Goal: Information Seeking & Learning: Learn about a topic

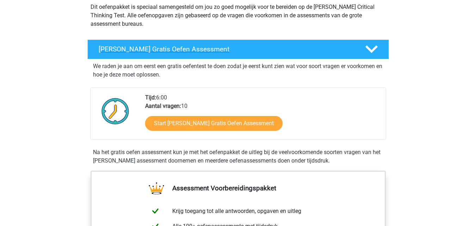
scroll to position [106, 0]
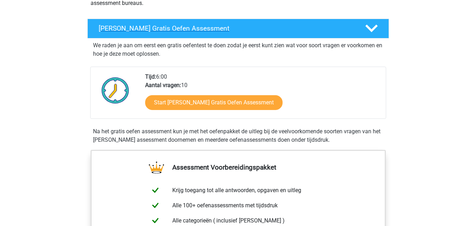
click at [188, 30] on h4 "Watson Glaser Gratis Oefen Assessment" at bounding box center [226, 28] width 255 height 8
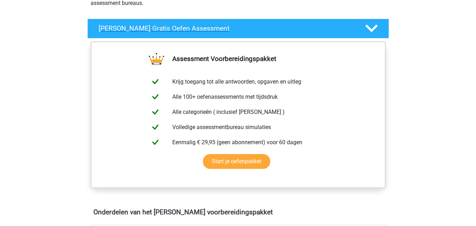
click at [188, 30] on h4 "Watson Glaser Gratis Oefen Assessment" at bounding box center [226, 28] width 255 height 8
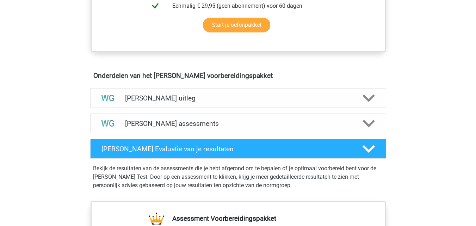
scroll to position [352, 0]
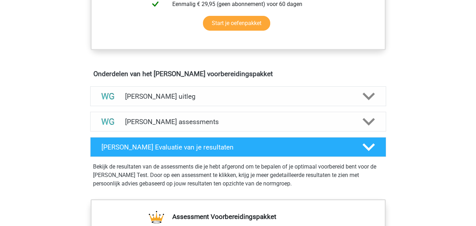
click at [194, 96] on h4 "[PERSON_NAME] uitleg" at bounding box center [238, 96] width 226 height 8
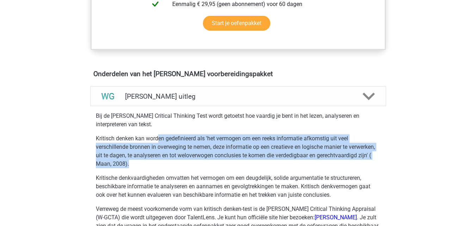
drag, startPoint x: 159, startPoint y: 135, endPoint x: 236, endPoint y: 161, distance: 81.5
click at [236, 161] on p "Kritisch denken kan worden gedefinieerd als 'het vermogen om een ​​reeks inform…" at bounding box center [238, 151] width 285 height 34
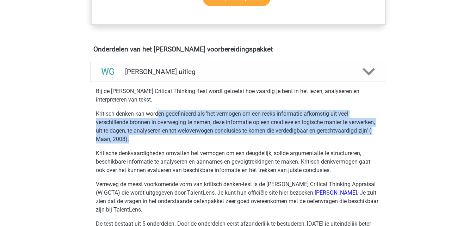
scroll to position [387, 0]
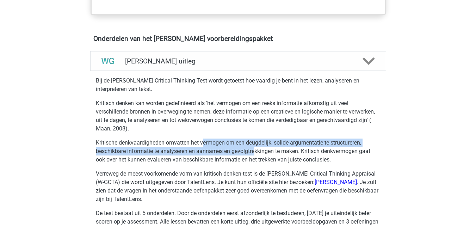
drag, startPoint x: 203, startPoint y: 141, endPoint x: 254, endPoint y: 154, distance: 52.8
click at [254, 154] on p "Kritische denkvaardigheden omvatten het vermogen om een ​​deugdelijk, solide ar…" at bounding box center [238, 150] width 285 height 25
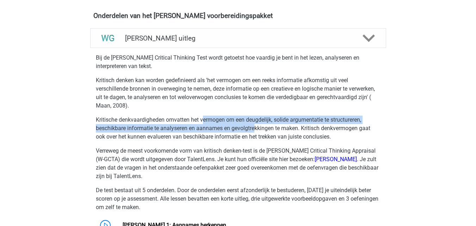
scroll to position [423, 0]
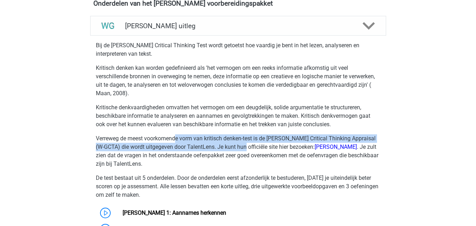
drag, startPoint x: 238, startPoint y: 145, endPoint x: 248, endPoint y: 145, distance: 9.2
click at [248, 145] on div "Bij de Watson Glaser Critical Thinking Test wordt getoetst hoe vaardig je bent …" at bounding box center [238, 161] width 302 height 247
click at [339, 145] on link "[PERSON_NAME]" at bounding box center [336, 146] width 42 height 7
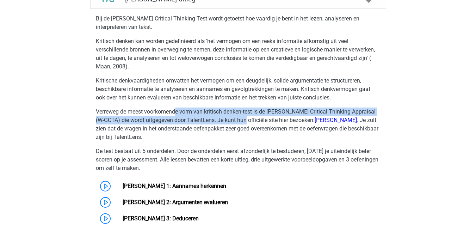
scroll to position [493, 0]
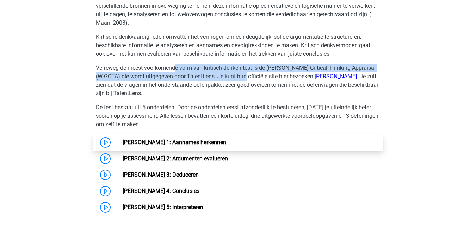
click at [197, 139] on link "Watson Glaser 1: Aannames herkennen" at bounding box center [175, 142] width 104 height 7
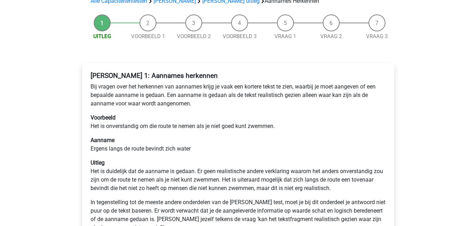
scroll to position [70, 0]
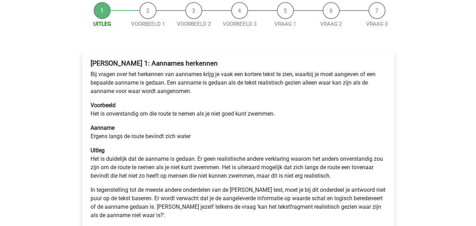
click at [182, 102] on p "Voorbeeld Het is onverstandig om die route te nemen als je niet goed kunt zwemm…" at bounding box center [238, 109] width 295 height 17
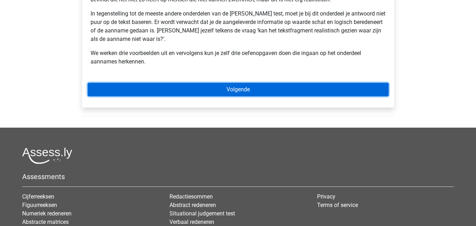
click at [204, 89] on link "Volgende" at bounding box center [238, 89] width 301 height 13
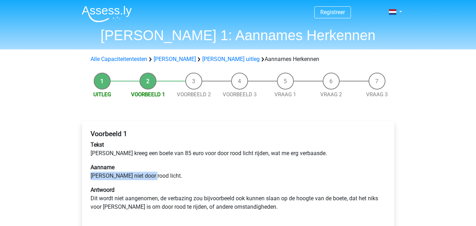
drag, startPoint x: 89, startPoint y: 174, endPoint x: 151, endPoint y: 174, distance: 62.0
click at [151, 174] on div "Voorbeeld 1 Tekst Peter kreeg een boete van 85 euro voor door rood licht rijden…" at bounding box center [238, 173] width 301 height 93
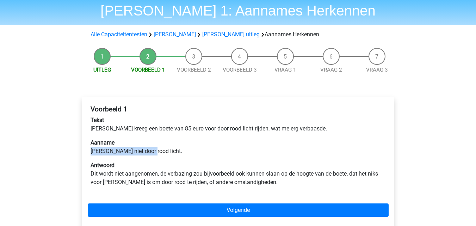
scroll to position [35, 0]
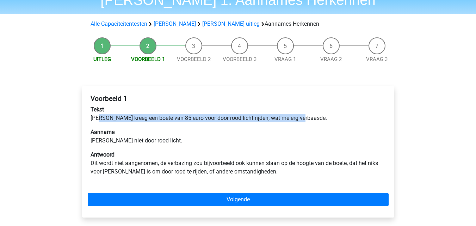
drag, startPoint x: 99, startPoint y: 114, endPoint x: 302, endPoint y: 120, distance: 203.3
click at [302, 120] on p "Tekst Peter kreeg een boete van 85 euro voor door rood licht rijden, wat me erg…" at bounding box center [238, 113] width 295 height 17
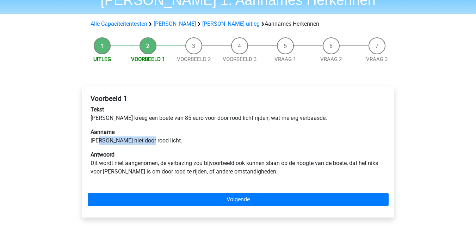
drag, startPoint x: 101, startPoint y: 139, endPoint x: 147, endPoint y: 139, distance: 45.8
click at [147, 139] on p "Aanname Peter reed niet door rood licht." at bounding box center [238, 136] width 295 height 17
click at [104, 57] on link "Uitleg" at bounding box center [102, 59] width 18 height 6
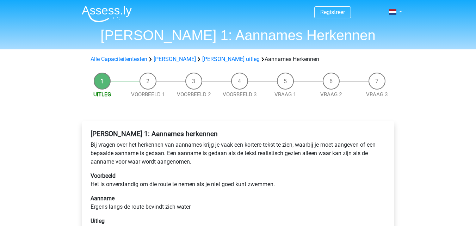
click at [146, 85] on li "Voorbeeld 1" at bounding box center [148, 86] width 46 height 26
click at [147, 91] on span "Voorbeeld 1" at bounding box center [148, 95] width 46 height 8
click at [147, 95] on link "Voorbeeld 1" at bounding box center [148, 94] width 34 height 6
click at [213, 58] on link "[PERSON_NAME] uitleg" at bounding box center [230, 59] width 57 height 7
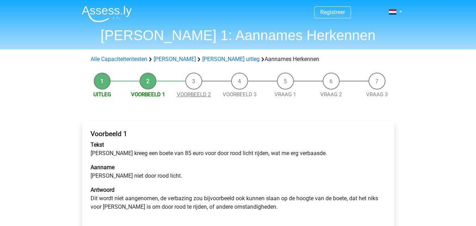
click at [189, 92] on link "Voorbeeld 2" at bounding box center [194, 94] width 34 height 6
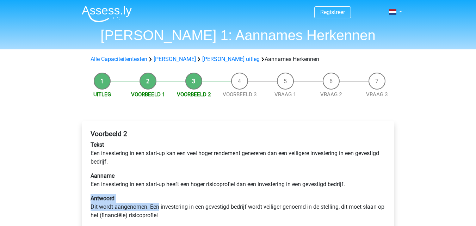
drag, startPoint x: 142, startPoint y: 201, endPoint x: 159, endPoint y: 204, distance: 16.9
click at [159, 204] on p "Antwoord Dit wordt aangenomen. Een investering in een gevestigd bedrijf wordt v…" at bounding box center [238, 206] width 295 height 25
click at [161, 190] on div "Voorbeeld 2 Tekst Een investering in een start-up kan een veel hoger rendement …" at bounding box center [238, 177] width 301 height 101
click at [241, 93] on link "Voorbeeld 3" at bounding box center [240, 94] width 34 height 6
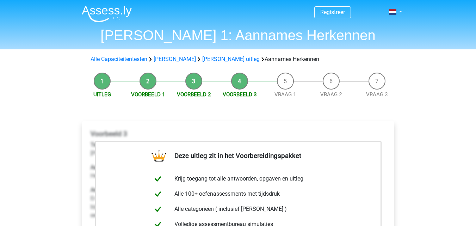
click at [241, 85] on li "Voorbeeld 3" at bounding box center [240, 86] width 46 height 26
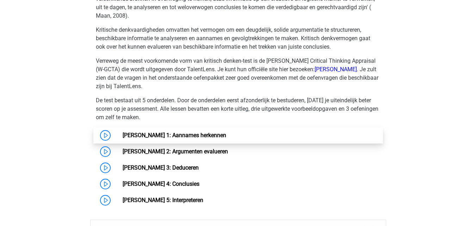
scroll to position [506, 0]
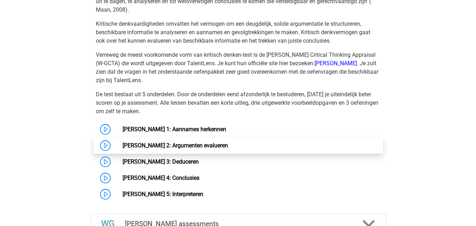
click at [167, 144] on link "[PERSON_NAME] 2: Argumenten evalueren" at bounding box center [175, 145] width 105 height 7
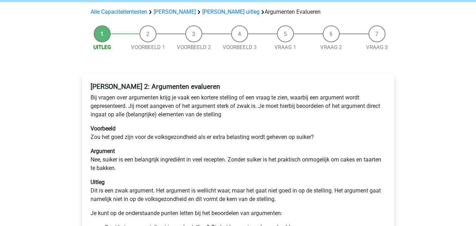
scroll to position [35, 0]
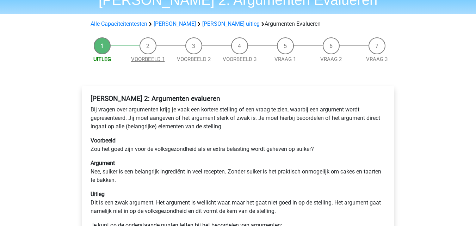
click at [147, 58] on link "Voorbeeld 1" at bounding box center [148, 59] width 34 height 6
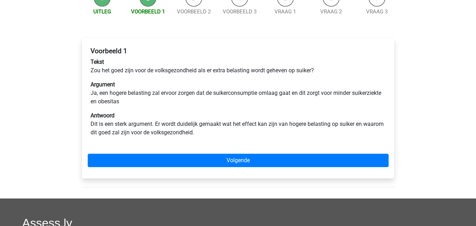
scroll to position [70, 0]
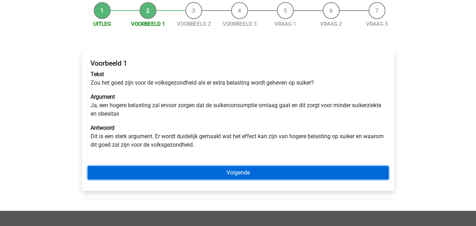
click at [129, 174] on link "Volgende" at bounding box center [238, 172] width 301 height 13
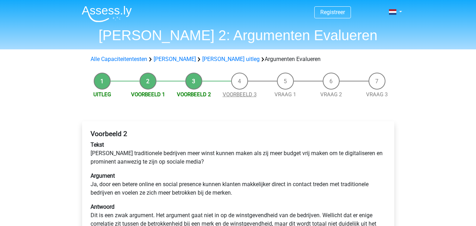
click at [238, 93] on link "Voorbeeld 3" at bounding box center [240, 94] width 34 height 6
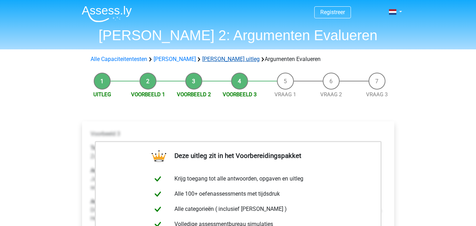
click at [217, 58] on link "[PERSON_NAME] uitleg" at bounding box center [230, 59] width 57 height 7
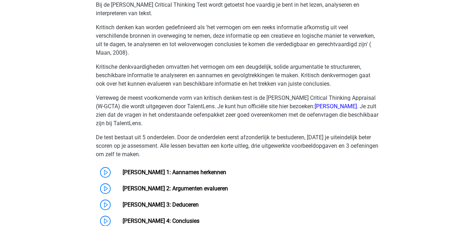
scroll to position [471, 0]
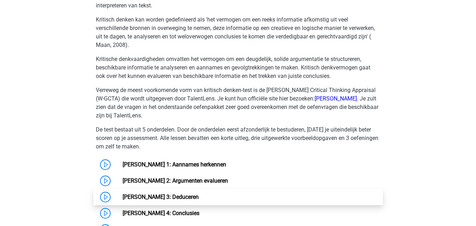
click at [152, 193] on link "[PERSON_NAME] 3: Deduceren" at bounding box center [161, 196] width 76 height 7
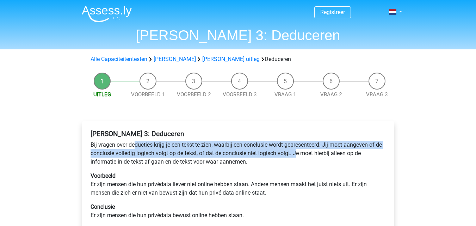
drag, startPoint x: 133, startPoint y: 147, endPoint x: 296, endPoint y: 155, distance: 162.9
click at [296, 155] on p "Bij vragen over deducties krijg je een tekst te zien, waarbij een conclusie wor…" at bounding box center [238, 153] width 295 height 25
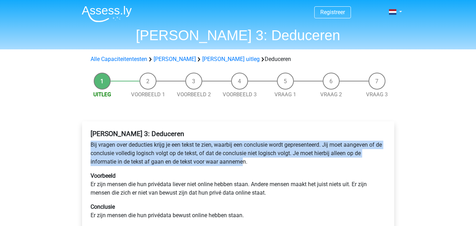
drag, startPoint x: 245, startPoint y: 161, endPoint x: 88, endPoint y: 139, distance: 158.6
click at [88, 139] on div "Watson Glaser 3: Deduceren Bij vragen over deducties krijg je een tekst te zien…" at bounding box center [238, 211] width 301 height 169
click at [153, 95] on link "Voorbeeld 1" at bounding box center [148, 94] width 34 height 6
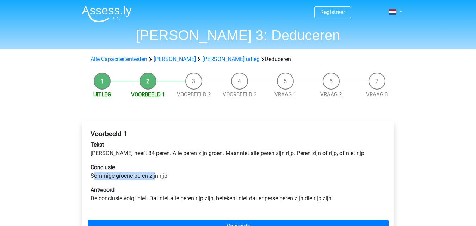
drag, startPoint x: 95, startPoint y: 172, endPoint x: 155, endPoint y: 172, distance: 59.9
click at [155, 172] on p "Conclusie Sommige groene peren zijn rijp." at bounding box center [238, 171] width 295 height 17
click at [159, 174] on p "Conclusie Sommige groene peren zijn rijp." at bounding box center [238, 171] width 295 height 17
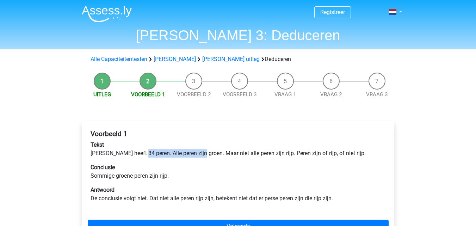
drag, startPoint x: 141, startPoint y: 151, endPoint x: 198, endPoint y: 150, distance: 57.4
click at [198, 150] on p "Tekst [PERSON_NAME] heeft 34 peren. Alle peren zijn groen. Maar niet alle peren…" at bounding box center [238, 149] width 295 height 17
click at [195, 141] on p "Tekst [PERSON_NAME] heeft 34 peren. Alle peren zijn groen. Maar niet alle peren…" at bounding box center [238, 149] width 295 height 17
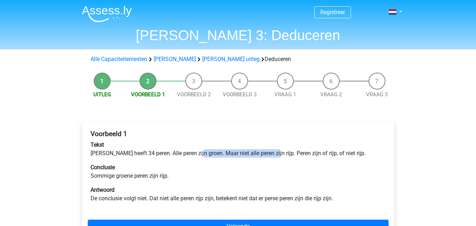
drag, startPoint x: 197, startPoint y: 151, endPoint x: 268, endPoint y: 152, distance: 71.5
click at [268, 152] on p "Tekst Peter heeft 34 peren. Alle peren zijn groen. Maar niet alle peren zijn ri…" at bounding box center [238, 149] width 295 height 17
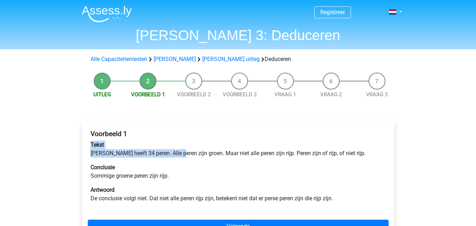
drag, startPoint x: 170, startPoint y: 150, endPoint x: 176, endPoint y: 151, distance: 5.3
click at [176, 151] on p "Tekst Peter heeft 34 peren. Alle peren zijn groen. Maar niet alle peren zijn ri…" at bounding box center [238, 149] width 295 height 17
click at [187, 153] on p "Tekst Peter heeft 34 peren. Alle peren zijn groen. Maar niet alle peren zijn ri…" at bounding box center [238, 149] width 295 height 17
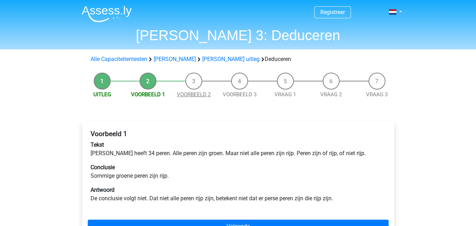
click at [194, 97] on link "Voorbeeld 2" at bounding box center [194, 94] width 34 height 6
click at [140, 94] on link "Voorbeeld 1" at bounding box center [148, 94] width 34 height 6
click at [190, 92] on link "Voorbeeld 2" at bounding box center [194, 94] width 34 height 6
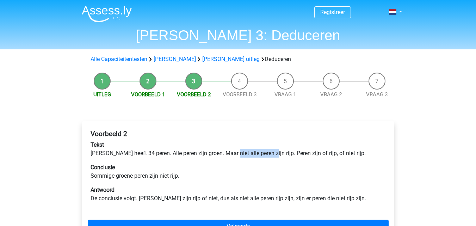
drag, startPoint x: 230, startPoint y: 151, endPoint x: 266, endPoint y: 154, distance: 36.4
click at [266, 154] on p "Tekst Peter heeft 34 peren. Alle peren zijn groen. Maar niet alle peren zijn ri…" at bounding box center [238, 149] width 295 height 17
drag, startPoint x: 175, startPoint y: 152, endPoint x: 195, endPoint y: 153, distance: 19.8
click at [195, 153] on p "Tekst Peter heeft 34 peren. Alle peren zijn groen. Maar niet alle peren zijn ri…" at bounding box center [238, 149] width 295 height 17
click at [151, 94] on link "Voorbeeld 1" at bounding box center [148, 94] width 34 height 6
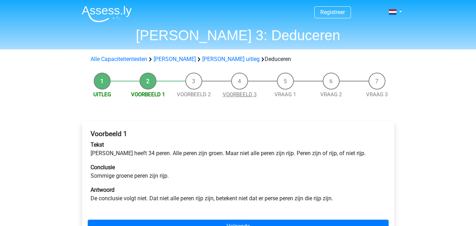
click at [236, 93] on link "Voorbeeld 3" at bounding box center [240, 94] width 34 height 6
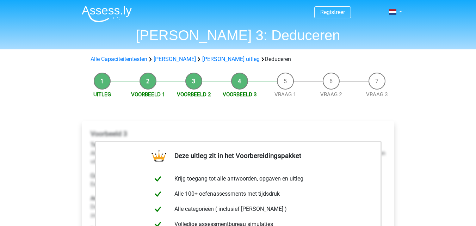
click at [201, 91] on span "Voorbeeld 2" at bounding box center [194, 95] width 46 height 8
click at [198, 97] on link "Voorbeeld 2" at bounding box center [194, 94] width 34 height 6
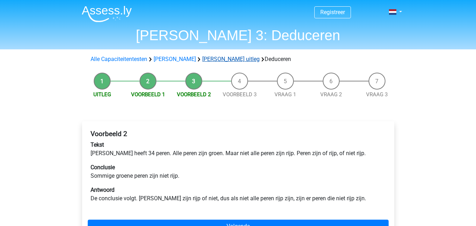
click at [212, 58] on link "[PERSON_NAME] uitleg" at bounding box center [230, 59] width 57 height 7
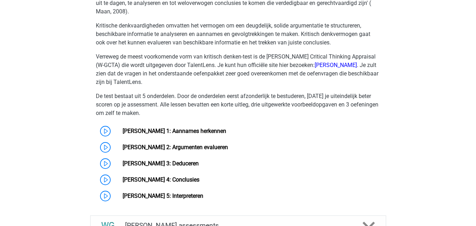
scroll to position [506, 0]
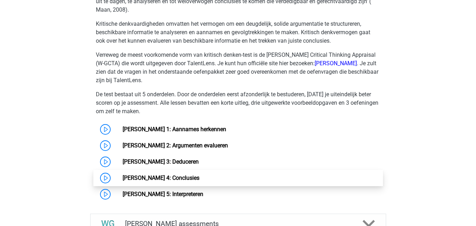
click at [153, 176] on link "[PERSON_NAME] 4: Conclusies" at bounding box center [161, 177] width 77 height 7
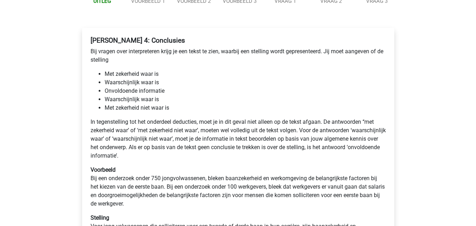
scroll to position [106, 0]
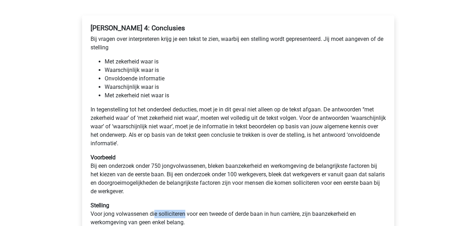
drag, startPoint x: 156, startPoint y: 212, endPoint x: 186, endPoint y: 212, distance: 30.6
click at [186, 212] on p "Stelling Voor jong volwassenen die solliciteren voor een tweede of derde baan i…" at bounding box center [238, 213] width 295 height 25
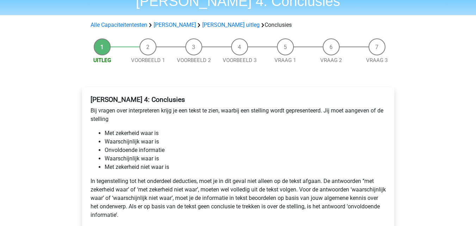
scroll to position [0, 0]
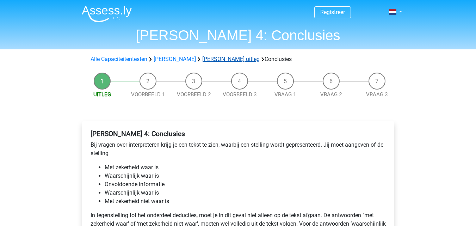
click at [237, 59] on link "[PERSON_NAME] uitleg" at bounding box center [230, 59] width 57 height 7
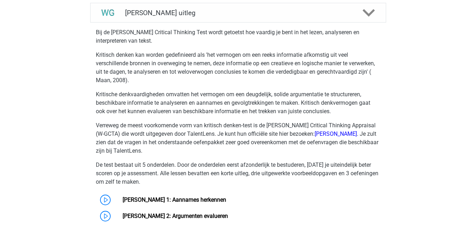
scroll to position [471, 0]
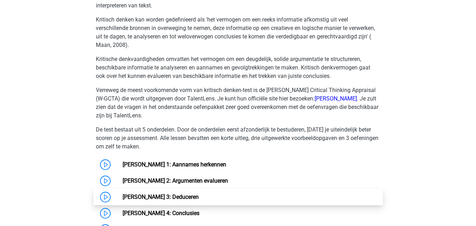
click at [170, 194] on link "[PERSON_NAME] 3: Deduceren" at bounding box center [161, 196] width 76 height 7
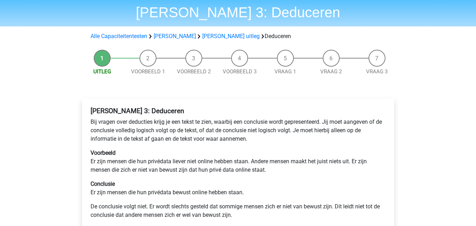
scroll to position [35, 0]
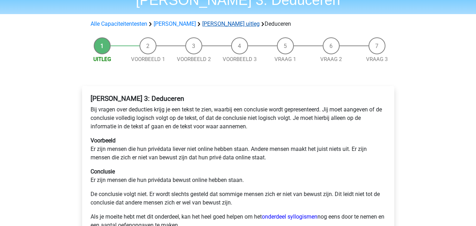
click at [217, 24] on link "[PERSON_NAME] uitleg" at bounding box center [230, 23] width 57 height 7
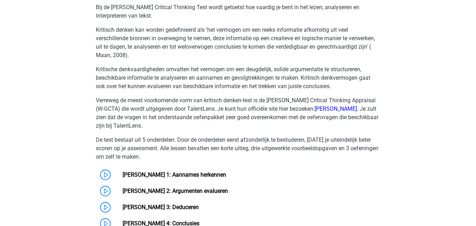
scroll to position [471, 0]
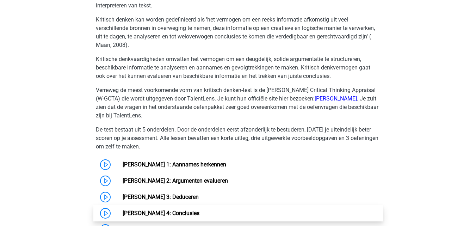
click at [155, 210] on link "[PERSON_NAME] 4: Conclusies" at bounding box center [161, 213] width 77 height 7
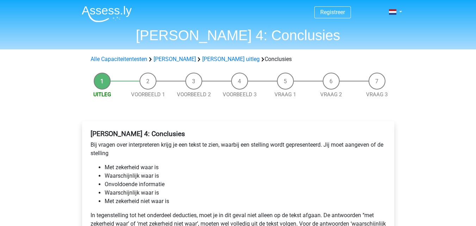
click at [148, 87] on li "Voorbeeld 1" at bounding box center [148, 86] width 46 height 26
click at [147, 93] on link "Voorbeeld 1" at bounding box center [148, 94] width 34 height 6
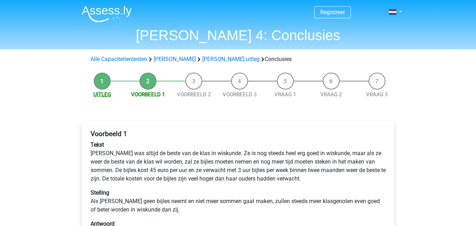
click at [100, 95] on link "Uitleg" at bounding box center [102, 94] width 18 height 6
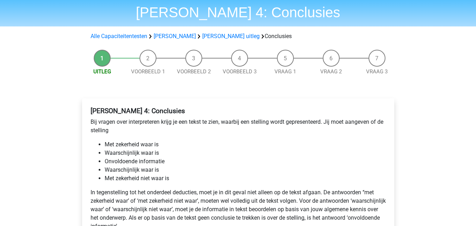
scroll to position [35, 0]
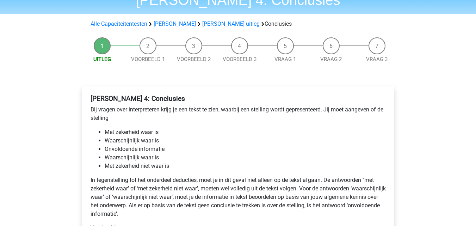
click at [143, 51] on li "Voorbeeld 1" at bounding box center [148, 50] width 46 height 26
click at [146, 50] on li "Voorbeeld 1" at bounding box center [148, 50] width 46 height 26
click at [150, 61] on link "Voorbeeld 1" at bounding box center [148, 59] width 34 height 6
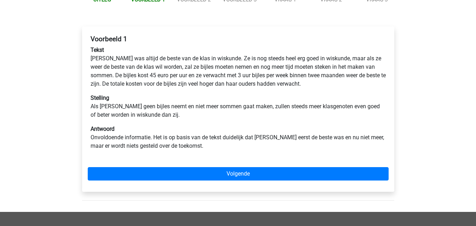
scroll to position [106, 0]
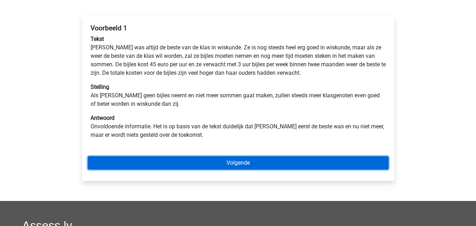
click at [192, 166] on link "Volgende" at bounding box center [238, 162] width 301 height 13
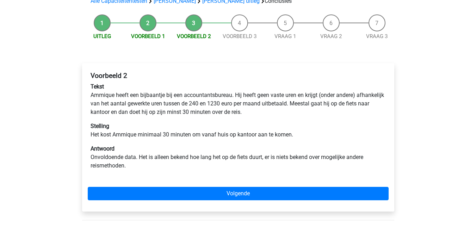
scroll to position [70, 0]
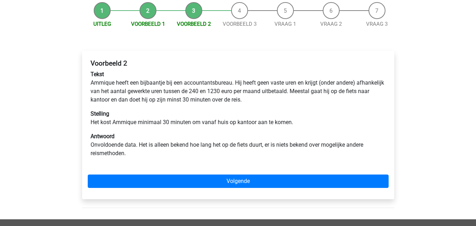
click at [194, 174] on div "Voorbeeld 2 Tekst Ammique heeft een bijbaantje bij een accountantsbureau. Hij h…" at bounding box center [238, 125] width 312 height 148
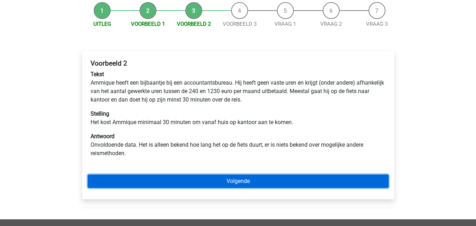
click at [195, 178] on link "Volgende" at bounding box center [238, 180] width 301 height 13
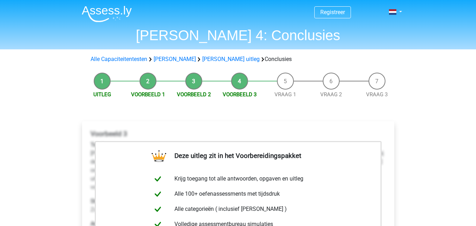
click at [153, 81] on li "Voorbeeld 1" at bounding box center [148, 86] width 46 height 26
click at [107, 81] on li "Uitleg" at bounding box center [102, 86] width 46 height 26
click at [98, 80] on li "Uitleg" at bounding box center [102, 86] width 46 height 26
click at [176, 57] on link "[PERSON_NAME]" at bounding box center [175, 59] width 42 height 7
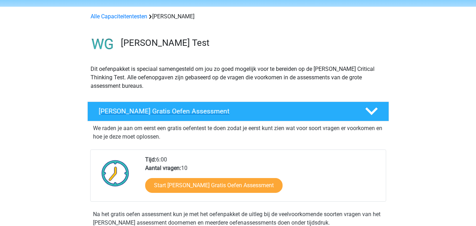
scroll to position [35, 0]
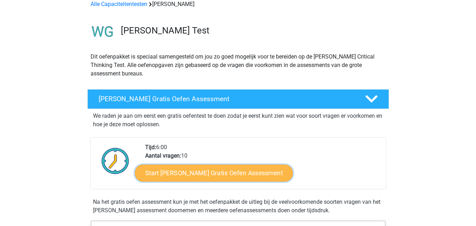
click at [202, 175] on link "Start [PERSON_NAME] Gratis Oefen Assessment" at bounding box center [214, 173] width 158 height 17
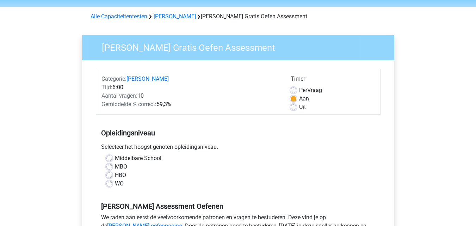
scroll to position [35, 0]
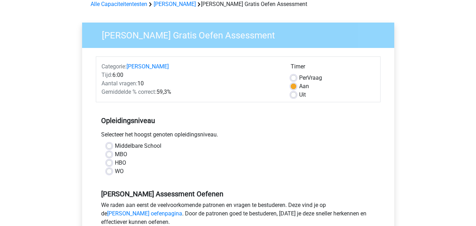
click at [121, 172] on label "WO" at bounding box center [119, 171] width 9 height 8
click at [112, 172] on input "WO" at bounding box center [109, 170] width 6 height 7
radio input "true"
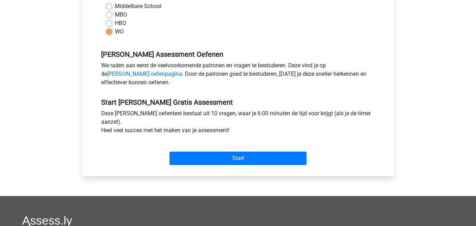
scroll to position [176, 0]
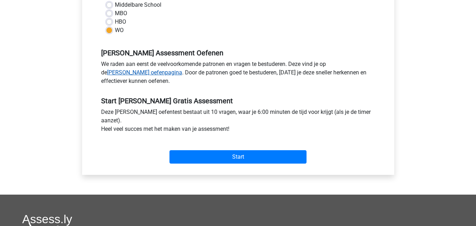
click at [182, 69] on link "Watson Glaser oefenpagina" at bounding box center [144, 72] width 75 height 7
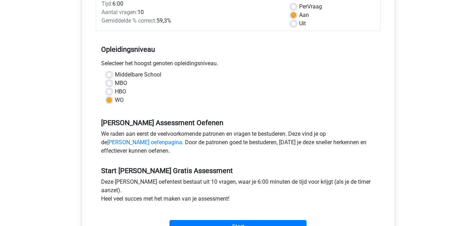
scroll to position [0, 0]
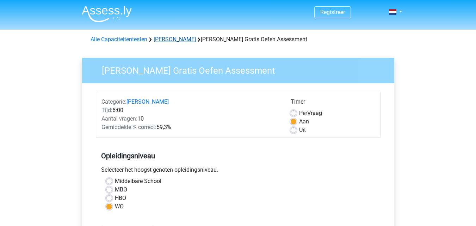
click at [182, 41] on link "[PERSON_NAME]" at bounding box center [175, 39] width 42 height 7
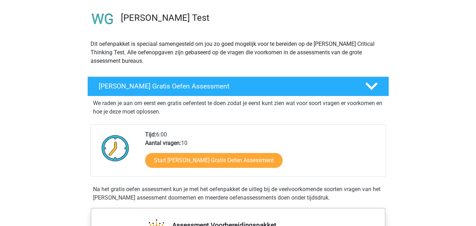
scroll to position [70, 0]
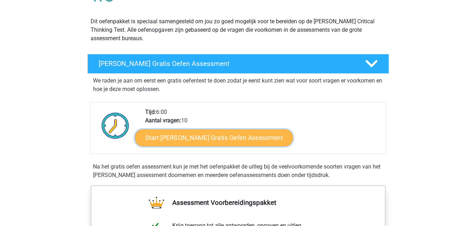
click at [243, 139] on link "Start [PERSON_NAME] Gratis Oefen Assessment" at bounding box center [214, 137] width 158 height 17
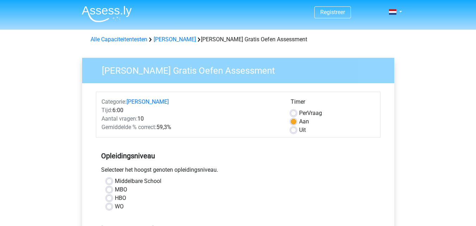
scroll to position [35, 0]
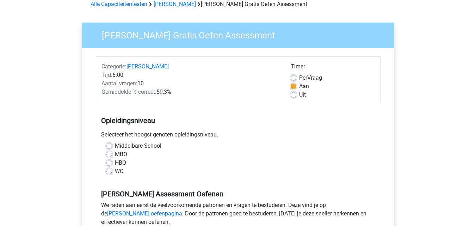
click at [115, 168] on label "WO" at bounding box center [119, 171] width 9 height 8
click at [112, 168] on input "WO" at bounding box center [109, 170] width 6 height 7
radio input "true"
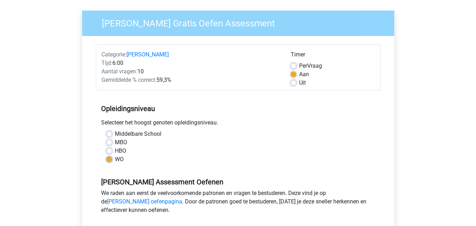
scroll to position [70, 0]
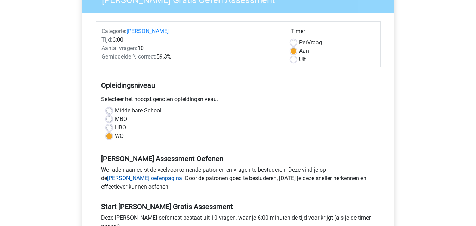
click at [182, 175] on link "Watson Glaser oefenpagina" at bounding box center [144, 178] width 75 height 7
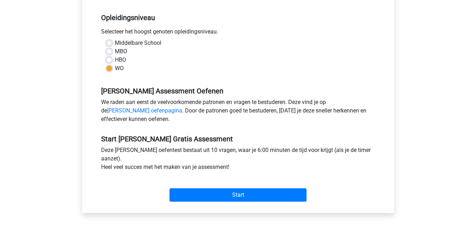
scroll to position [141, 0]
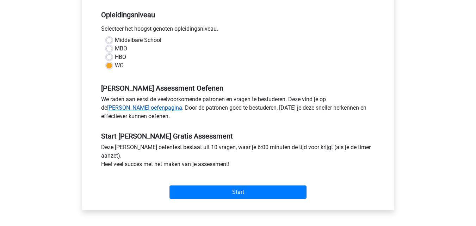
click at [182, 104] on link "Watson Glaser oefenpagina" at bounding box center [144, 107] width 75 height 7
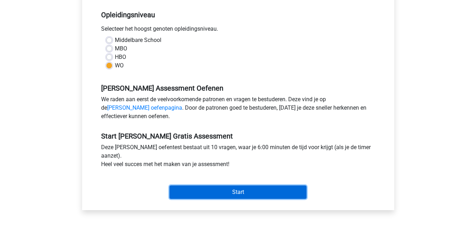
click at [260, 187] on input "Start" at bounding box center [237, 191] width 137 height 13
click at [215, 194] on input "Start" at bounding box center [237, 191] width 137 height 13
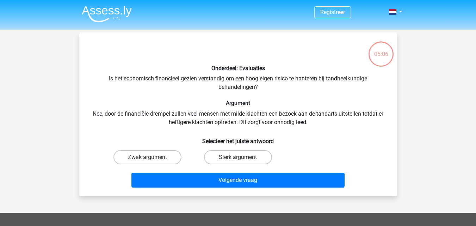
click at [150, 159] on input "Zwak argument" at bounding box center [149, 159] width 5 height 5
radio input "true"
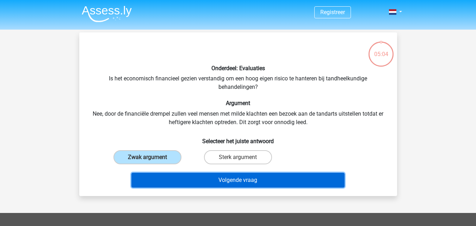
click at [188, 180] on button "Volgende vraag" at bounding box center [237, 180] width 213 height 15
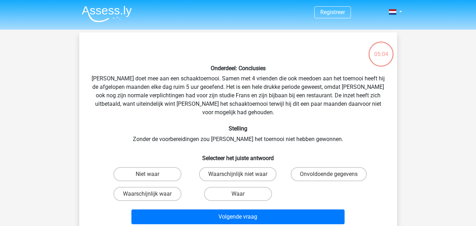
scroll to position [32, 0]
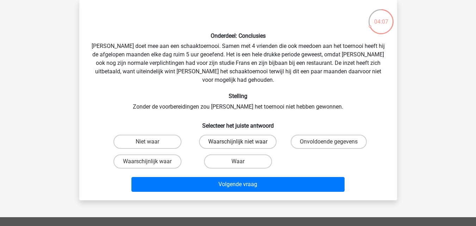
click at [221, 135] on label "Waarschijnlijk niet waar" at bounding box center [237, 142] width 77 height 14
click at [238, 142] on input "Waarschijnlijk niet waar" at bounding box center [240, 144] width 5 height 5
radio input "true"
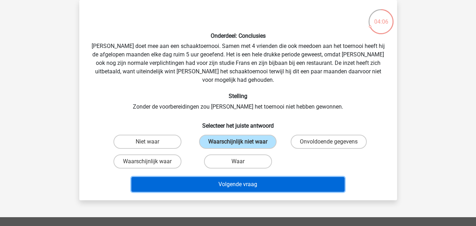
click at [225, 177] on button "Volgende vraag" at bounding box center [237, 184] width 213 height 15
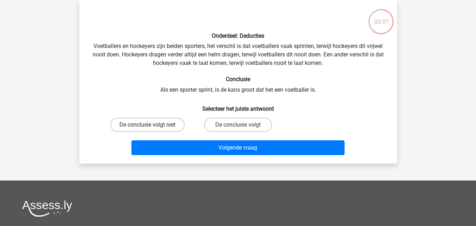
click at [178, 121] on label "De conclusie volgt niet" at bounding box center [147, 125] width 74 height 14
click at [152, 125] on input "De conclusie volgt niet" at bounding box center [149, 127] width 5 height 5
radio input "true"
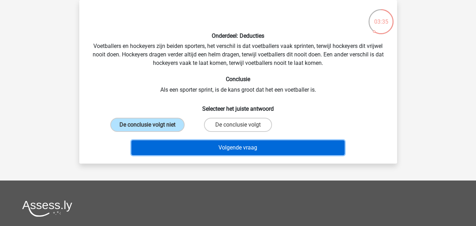
click at [237, 148] on button "Volgende vraag" at bounding box center [237, 147] width 213 height 15
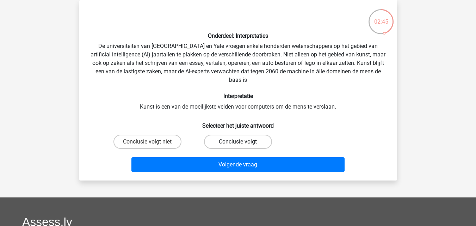
click at [236, 143] on label "Conclusie volgt" at bounding box center [238, 142] width 68 height 14
click at [238, 143] on input "Conclusie volgt" at bounding box center [240, 144] width 5 height 5
radio input "true"
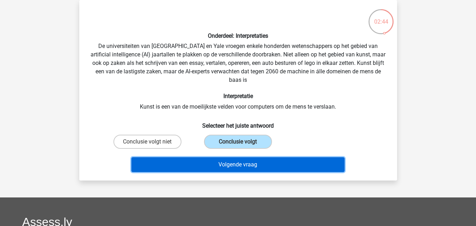
click at [235, 165] on button "Volgende vraag" at bounding box center [237, 164] width 213 height 15
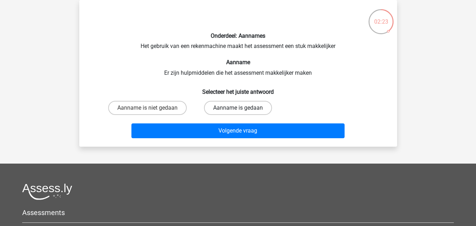
click at [211, 110] on label "Aanname is gedaan" at bounding box center [238, 108] width 68 height 14
click at [238, 110] on input "Aanname is gedaan" at bounding box center [240, 110] width 5 height 5
radio input "true"
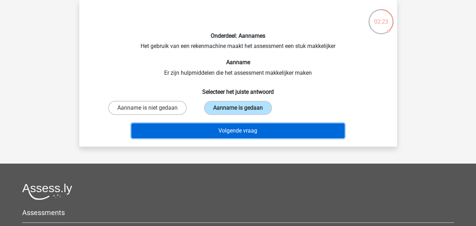
click at [215, 126] on button "Volgende vraag" at bounding box center [237, 130] width 213 height 15
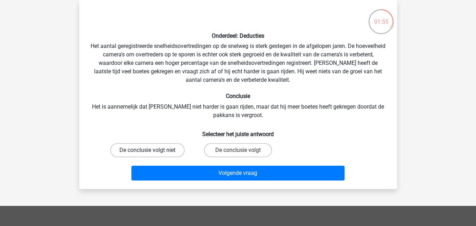
click at [169, 154] on label "De conclusie volgt niet" at bounding box center [147, 150] width 74 height 14
click at [152, 154] on input "De conclusie volgt niet" at bounding box center [149, 152] width 5 height 5
radio input "true"
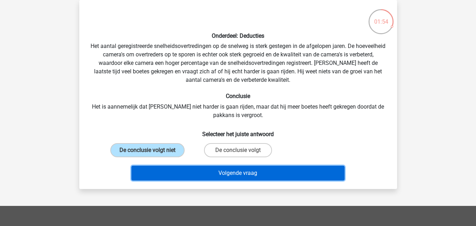
click at [184, 174] on button "Volgende vraag" at bounding box center [237, 173] width 213 height 15
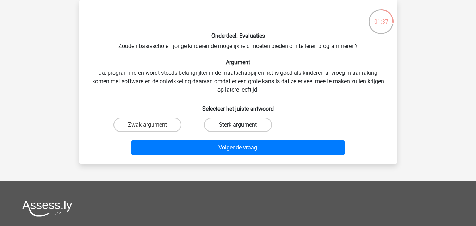
click at [225, 122] on label "Sterk argument" at bounding box center [238, 125] width 68 height 14
click at [238, 125] on input "Sterk argument" at bounding box center [240, 127] width 5 height 5
radio input "true"
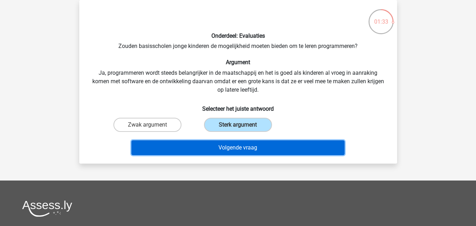
click at [227, 146] on button "Volgende vraag" at bounding box center [237, 147] width 213 height 15
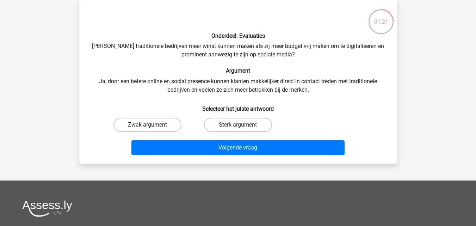
click at [164, 125] on label "Zwak argument" at bounding box center [147, 125] width 68 height 14
click at [152, 125] on input "Zwak argument" at bounding box center [149, 127] width 5 height 5
radio input "true"
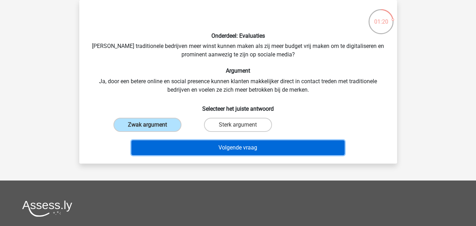
click at [206, 147] on button "Volgende vraag" at bounding box center [237, 147] width 213 height 15
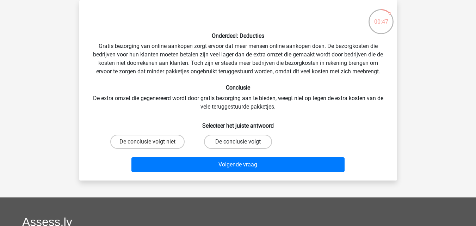
click at [231, 142] on label "De conclusie volgt" at bounding box center [238, 142] width 68 height 14
click at [238, 142] on input "De conclusie volgt" at bounding box center [240, 144] width 5 height 5
radio input "true"
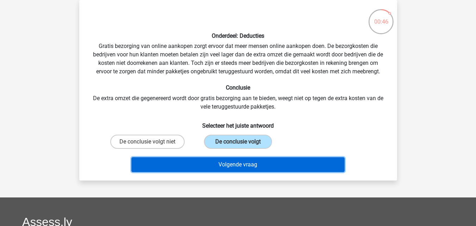
click at [237, 163] on button "Volgende vraag" at bounding box center [237, 164] width 213 height 15
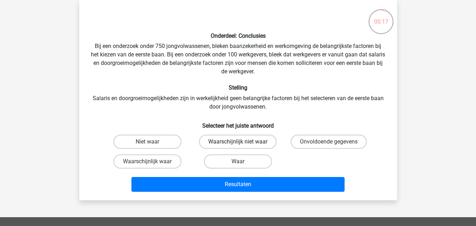
click at [233, 140] on label "Waarschijnlijk niet waar" at bounding box center [237, 142] width 77 height 14
click at [238, 142] on input "Waarschijnlijk niet waar" at bounding box center [240, 144] width 5 height 5
radio input "true"
click at [337, 141] on label "Onvoldoende gegevens" at bounding box center [329, 142] width 76 height 14
click at [333, 142] on input "Onvoldoende gegevens" at bounding box center [331, 144] width 5 height 5
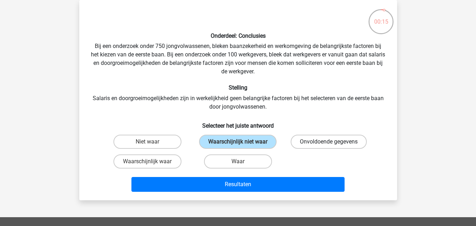
radio input "true"
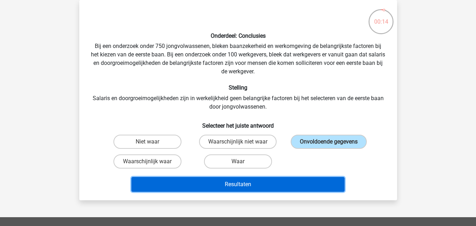
click at [310, 181] on button "Resultaten" at bounding box center [237, 184] width 213 height 15
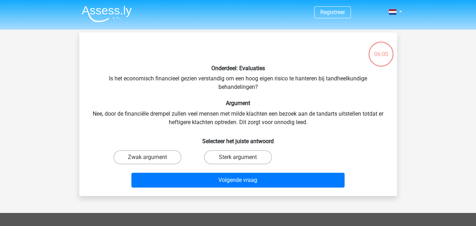
scroll to position [32, 0]
click at [245, 163] on label "Sterk argument" at bounding box center [238, 157] width 68 height 14
click at [242, 162] on input "Sterk argument" at bounding box center [240, 159] width 5 height 5
radio input "true"
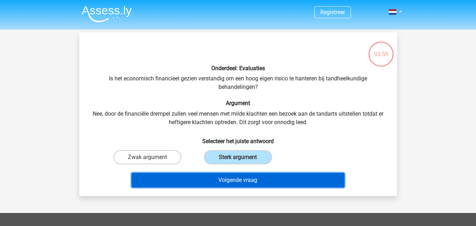
click at [243, 176] on button "Volgende vraag" at bounding box center [237, 180] width 213 height 15
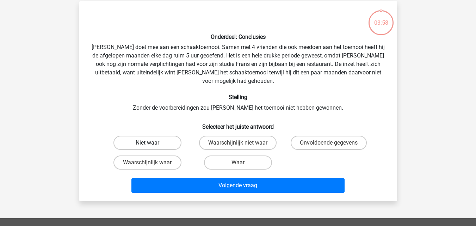
scroll to position [32, 0]
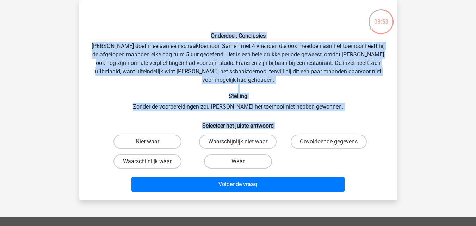
drag, startPoint x: 176, startPoint y: 31, endPoint x: 250, endPoint y: 161, distance: 149.1
click at [250, 161] on div "Onderdeel: Conclusies Pablo doet mee aan een schaaktoernooi. Samen met 4 vriend…" at bounding box center [238, 100] width 312 height 189
click at [303, 151] on div "Niet waar Waarschijnlijk niet waar Onvoldoende gegevens Waarschijnlijk waar Waar" at bounding box center [238, 151] width 272 height 39
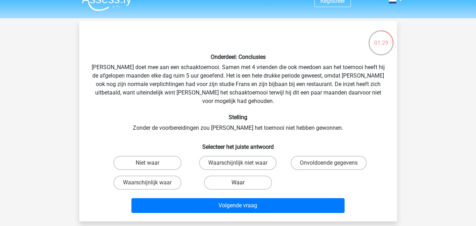
scroll to position [0, 0]
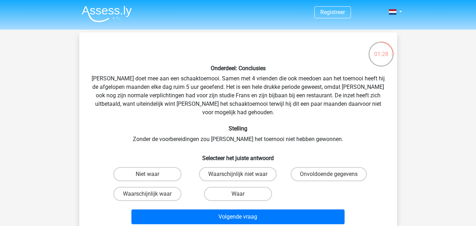
drag, startPoint x: 139, startPoint y: 13, endPoint x: 71, endPoint y: 18, distance: 68.2
click at [71, 18] on div "Registreer Nederlands English" at bounding box center [238, 12] width 335 height 23
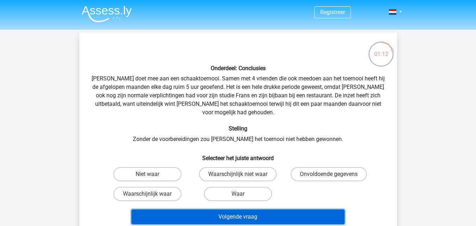
click at [278, 209] on button "Volgende vraag" at bounding box center [237, 216] width 213 height 15
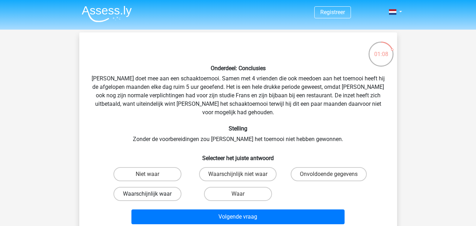
click at [175, 192] on label "Waarschijnlijk waar" at bounding box center [147, 194] width 68 height 14
click at [152, 194] on input "Waarschijnlijk waar" at bounding box center [149, 196] width 5 height 5
radio input "true"
drag, startPoint x: 209, startPoint y: 200, endPoint x: 224, endPoint y: 205, distance: 16.5
click at [209, 204] on div "Volgende vraag" at bounding box center [238, 215] width 295 height 23
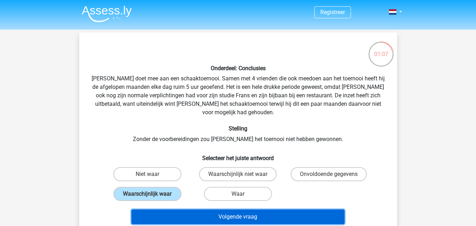
click at [236, 210] on button "Volgende vraag" at bounding box center [237, 216] width 213 height 15
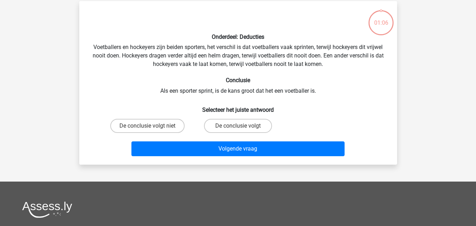
scroll to position [32, 0]
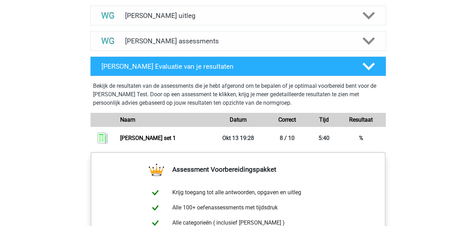
scroll to position [458, 0]
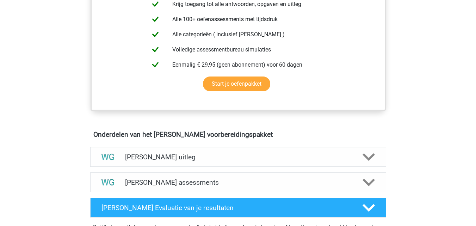
scroll to position [352, 0]
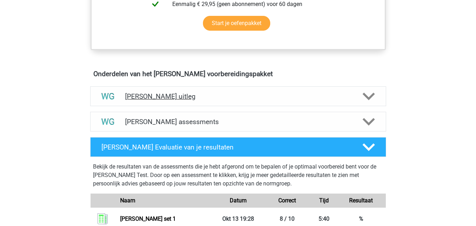
click at [159, 93] on h4 "[PERSON_NAME] uitleg" at bounding box center [238, 96] width 226 height 8
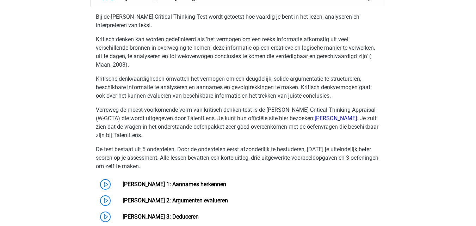
scroll to position [528, 0]
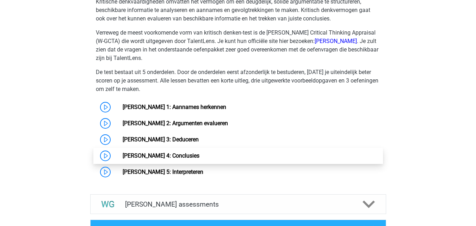
click at [199, 156] on link "[PERSON_NAME] 4: Conclusies" at bounding box center [161, 155] width 77 height 7
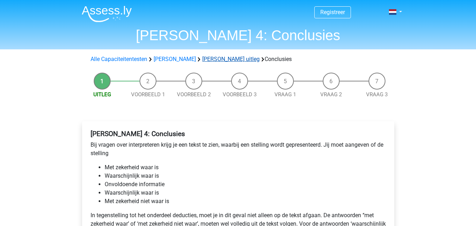
click at [230, 60] on link "[PERSON_NAME] uitleg" at bounding box center [230, 59] width 57 height 7
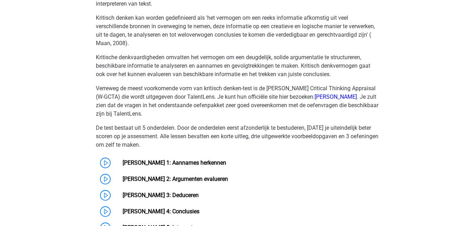
scroll to position [541, 0]
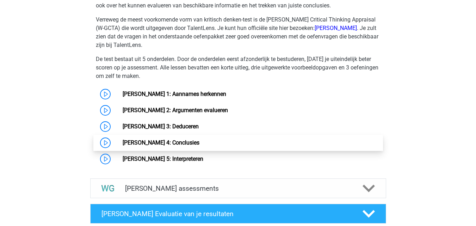
click at [174, 139] on link "[PERSON_NAME] 4: Conclusies" at bounding box center [161, 142] width 77 height 7
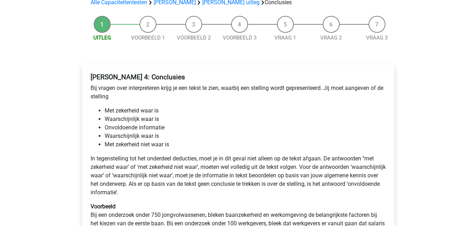
scroll to position [106, 0]
